Goal: Task Accomplishment & Management: Use online tool/utility

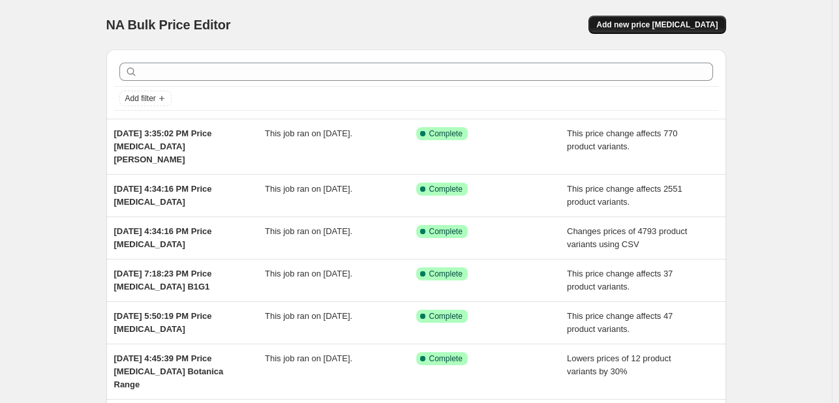
click at [662, 22] on span "Add new price [MEDICAL_DATA]" at bounding box center [656, 25] width 121 height 10
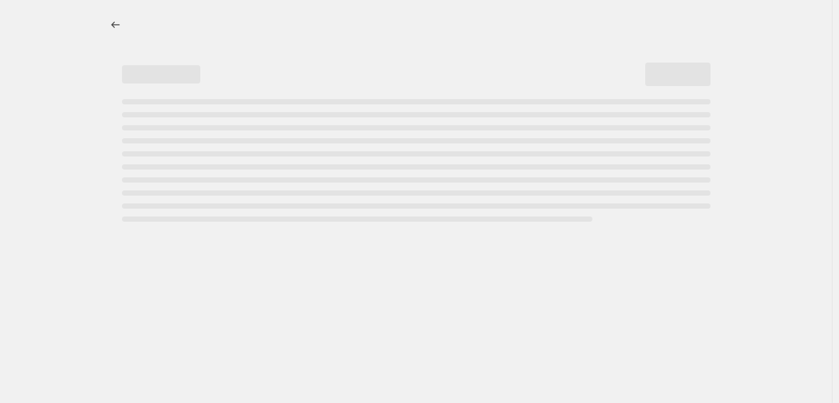
select select "percentage"
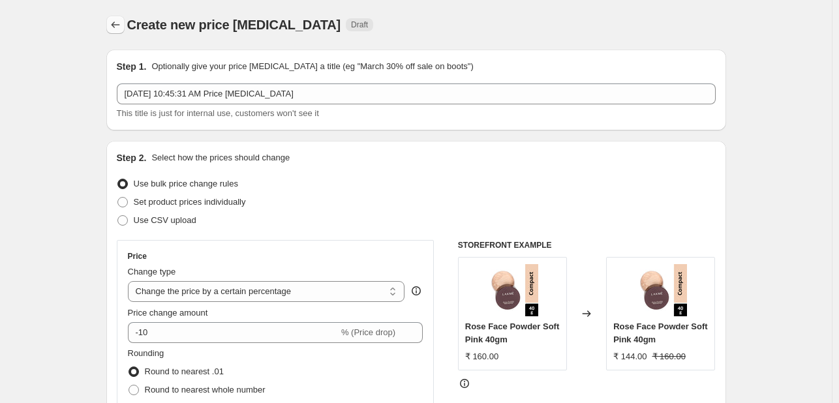
click at [119, 25] on icon "Price change jobs" at bounding box center [115, 25] width 8 height 7
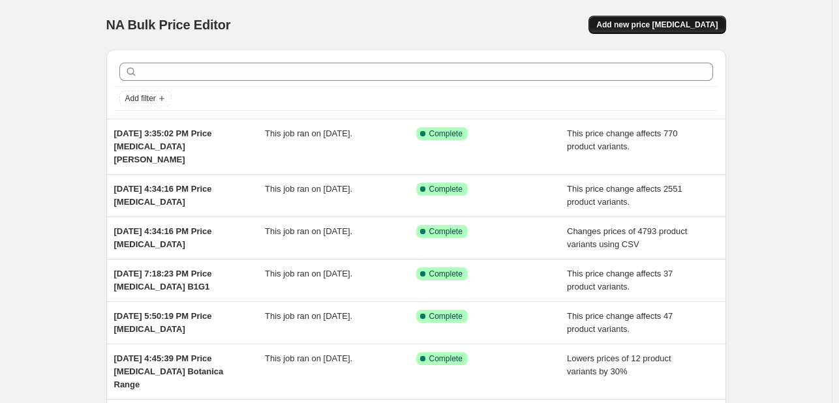
click at [656, 29] on span "Add new price [MEDICAL_DATA]" at bounding box center [656, 25] width 121 height 10
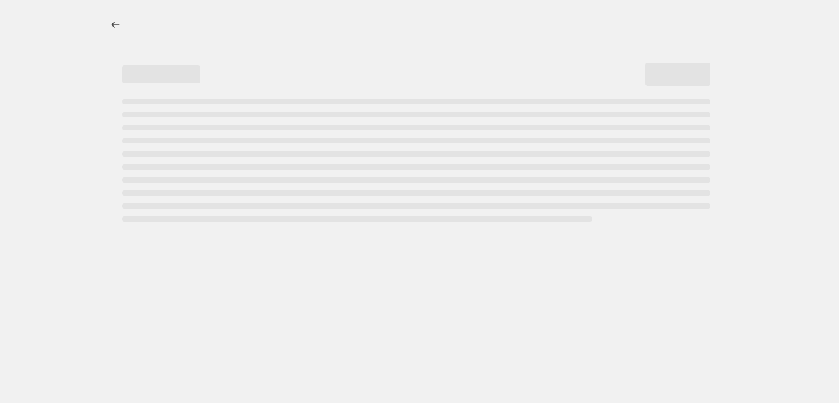
select select "percentage"
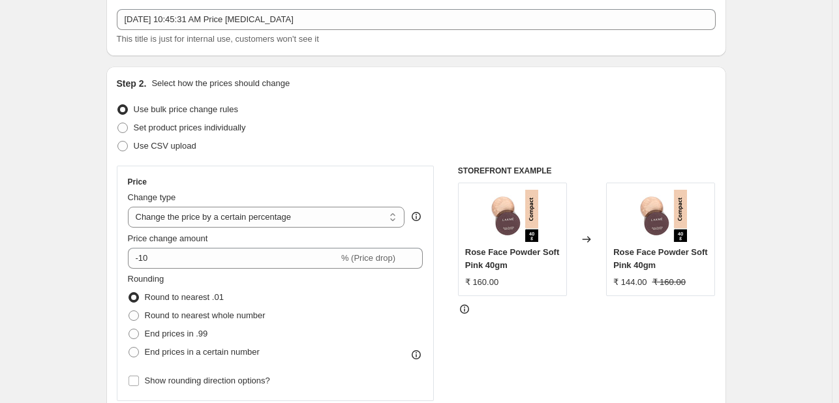
scroll to position [94, 0]
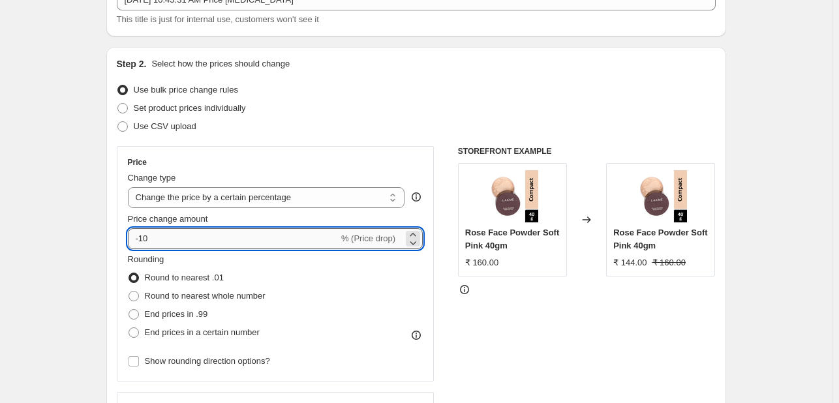
click at [154, 243] on input "-10" at bounding box center [233, 238] width 211 height 21
drag, startPoint x: 154, startPoint y: 243, endPoint x: 144, endPoint y: 243, distance: 10.4
click at [144, 243] on input "-10" at bounding box center [233, 238] width 211 height 21
type input "-25"
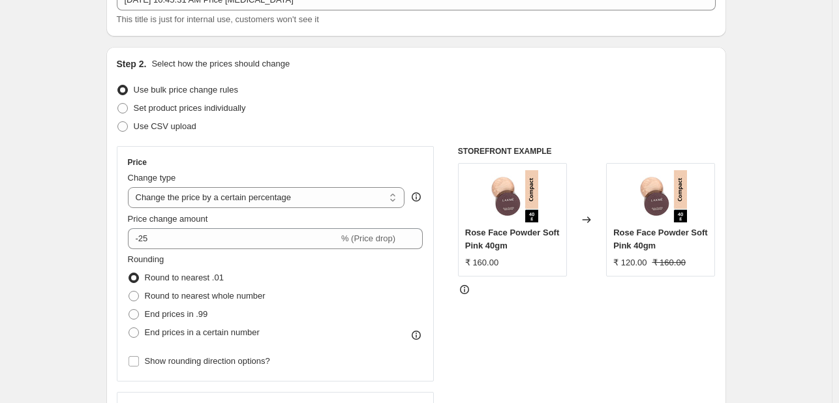
click at [297, 266] on div "Rounding Round to nearest .01 Round to nearest whole number End prices in .99 E…" at bounding box center [276, 297] width 296 height 89
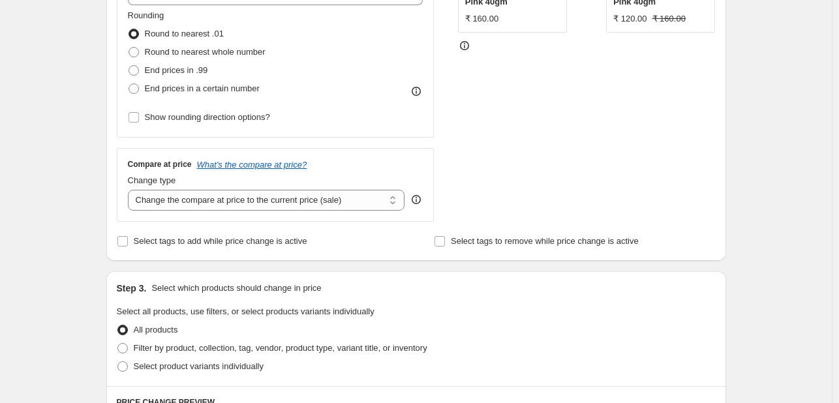
scroll to position [339, 0]
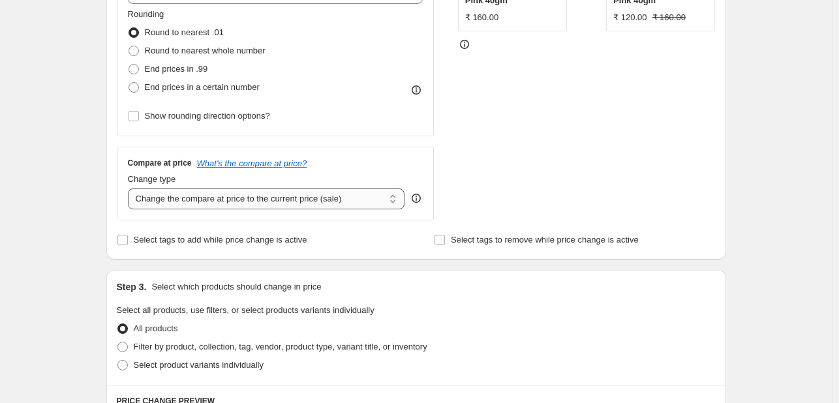
click at [352, 207] on select "Change the compare at price to the current price (sale) Change the compare at p…" at bounding box center [266, 199] width 277 height 21
select select "no_change"
click at [130, 189] on select "Change the compare at price to the current price (sale) Change the compare at p…" at bounding box center [266, 199] width 277 height 21
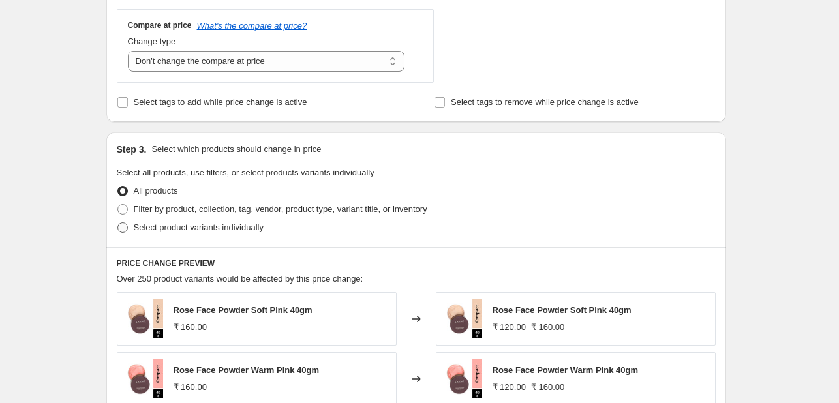
scroll to position [506, 0]
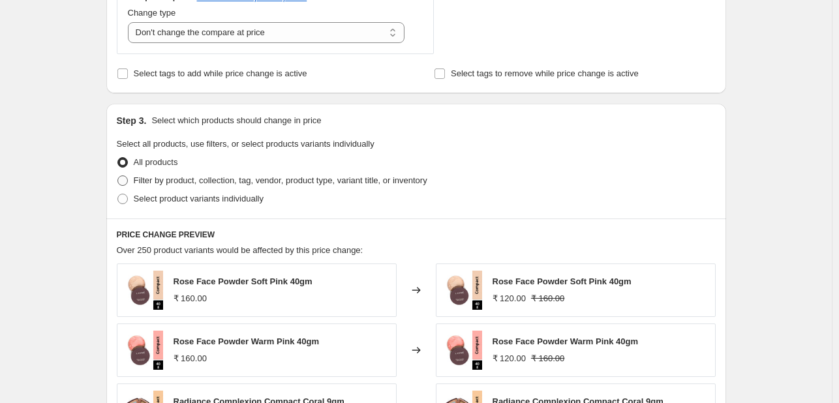
click at [127, 183] on span at bounding box center [122, 180] width 10 height 10
click at [118, 176] on input "Filter by product, collection, tag, vendor, product type, variant title, or inv…" at bounding box center [117, 175] width 1 height 1
radio input "true"
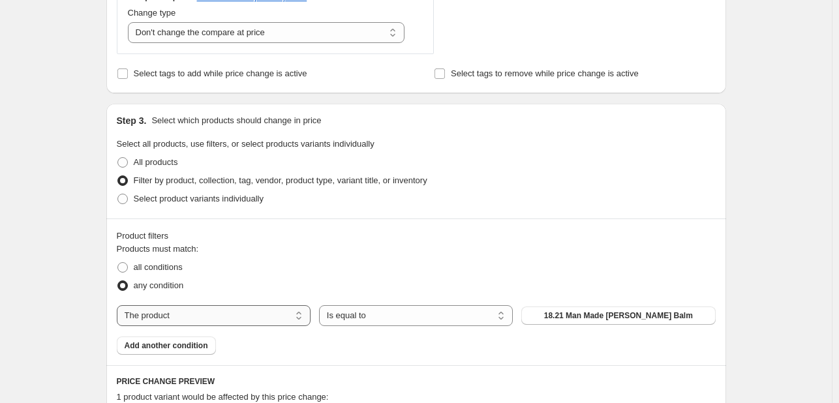
click at [290, 315] on select "The product The product's collection The product's tag The product's vendor The…" at bounding box center [214, 315] width 194 height 21
select select "tag"
click at [616, 316] on span "#000000" at bounding box center [618, 316] width 31 height 10
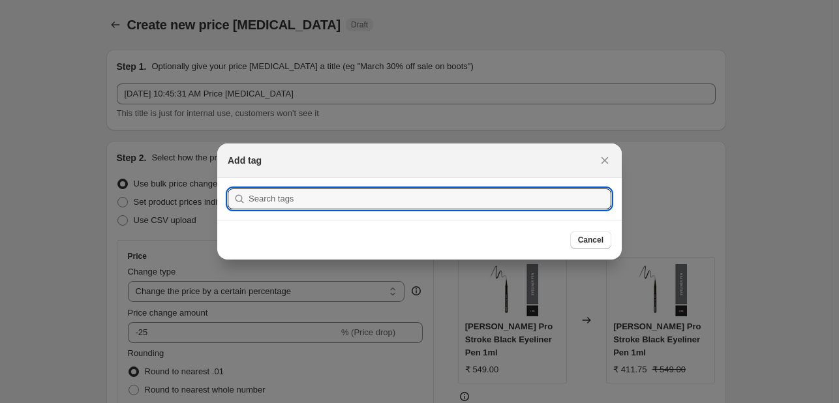
scroll to position [0, 0]
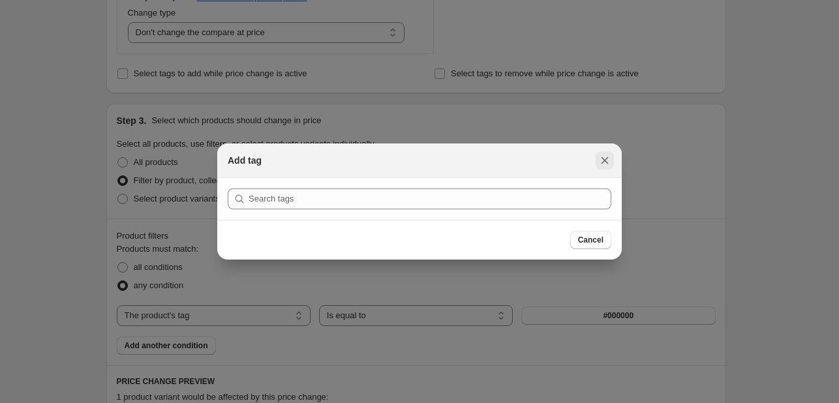
click at [605, 166] on icon "Close" at bounding box center [604, 160] width 13 height 13
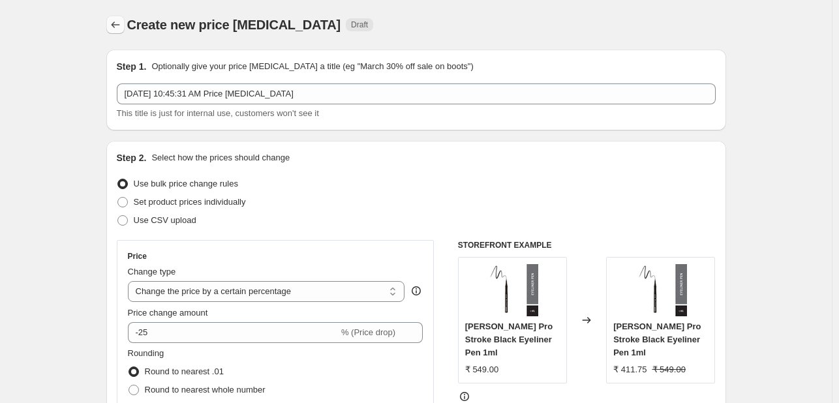
click at [117, 27] on icon "Price change jobs" at bounding box center [115, 24] width 13 height 13
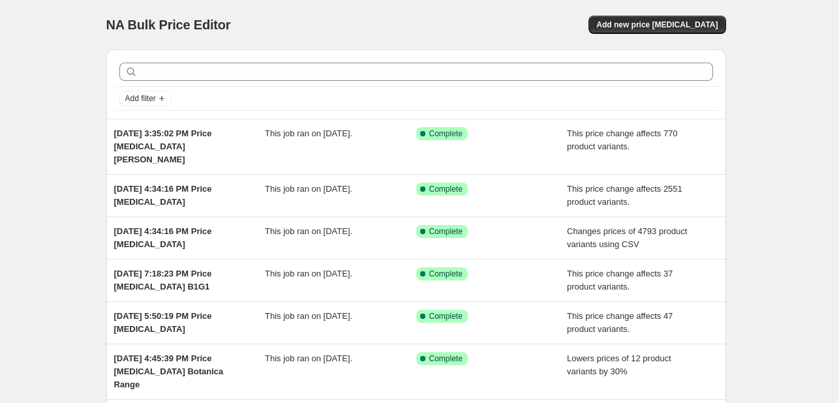
click at [89, 87] on div "NA Bulk Price Editor. This page is ready NA Bulk Price Editor Add new price [ME…" at bounding box center [416, 368] width 832 height 737
